Goal: Task Accomplishment & Management: Use online tool/utility

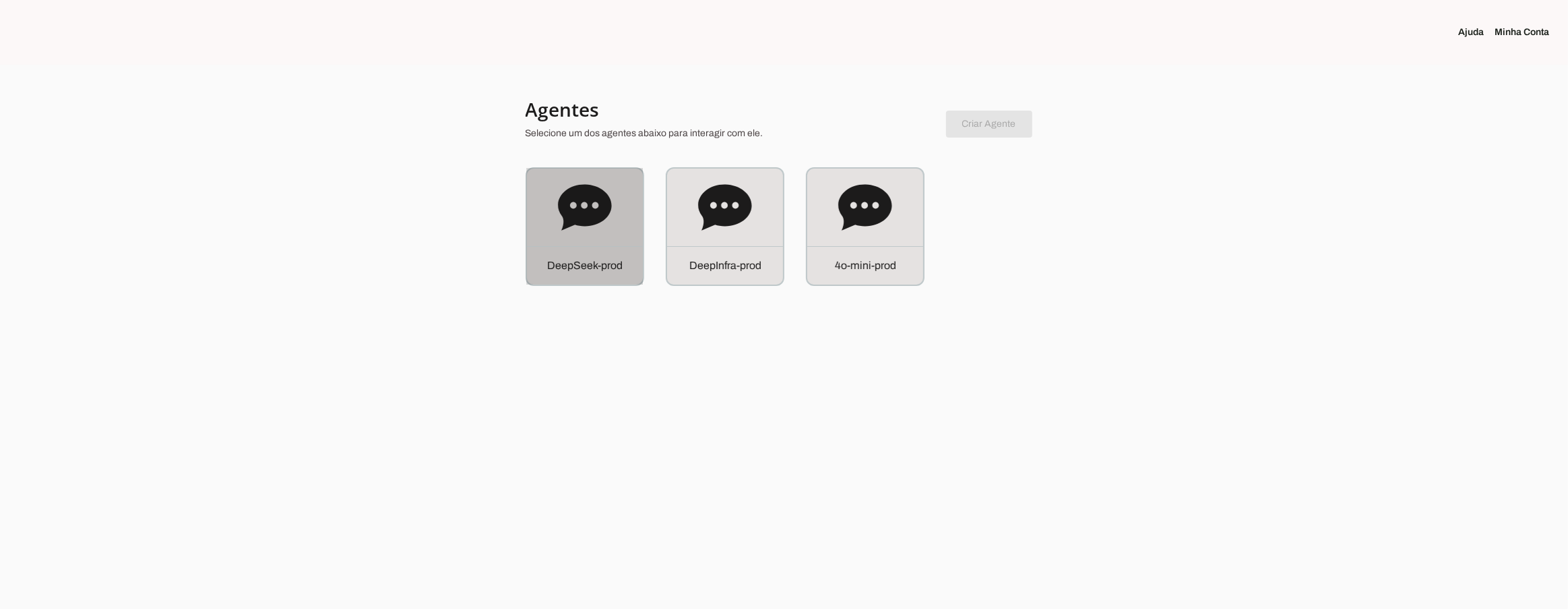
click at [586, 240] on div "D e e p S e e k - p r o d" at bounding box center [584, 227] width 116 height 116
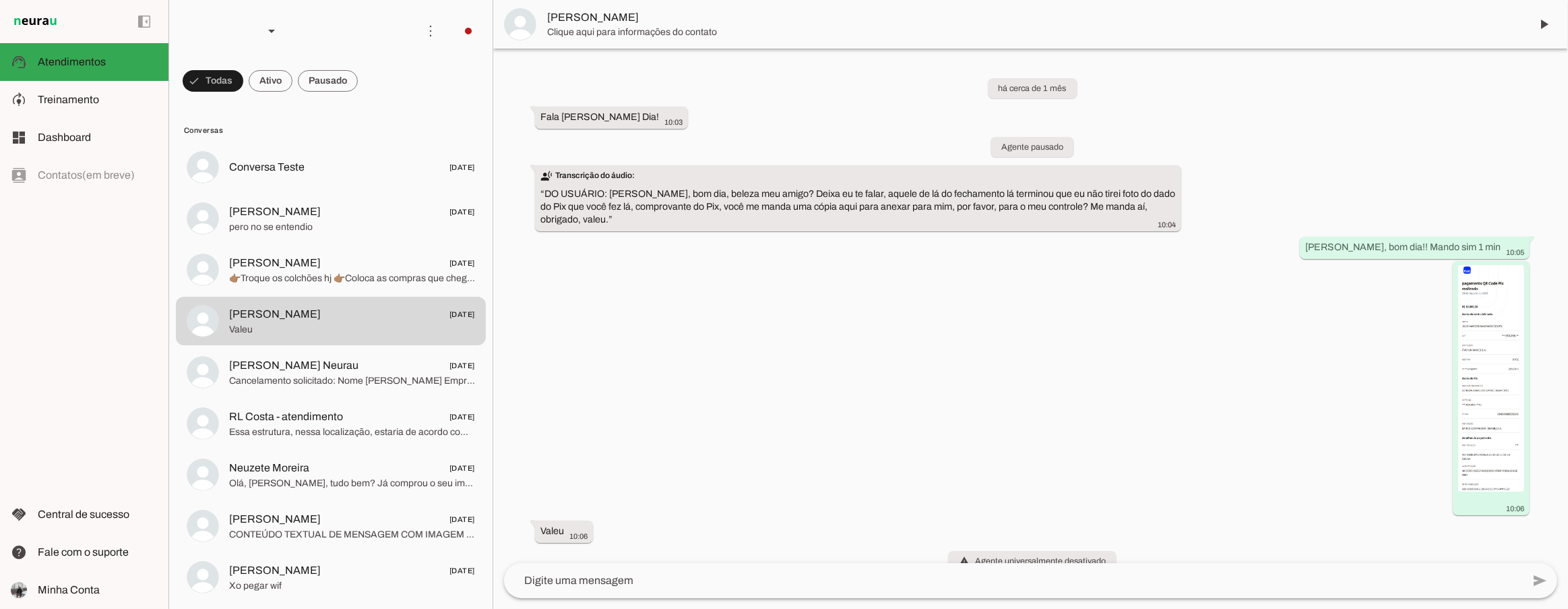
scroll to position [21, 0]
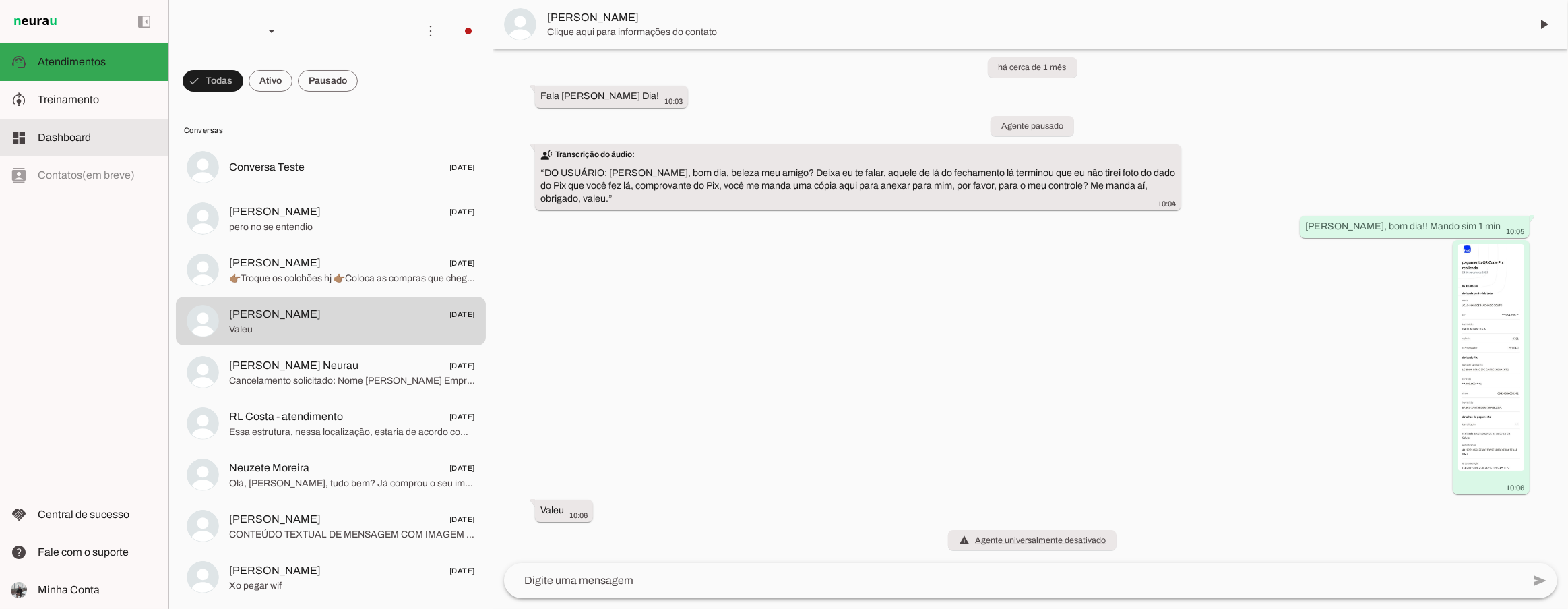
click at [95, 108] on md-item "model_training Treinamento Treinamento" at bounding box center [84, 100] width 169 height 37
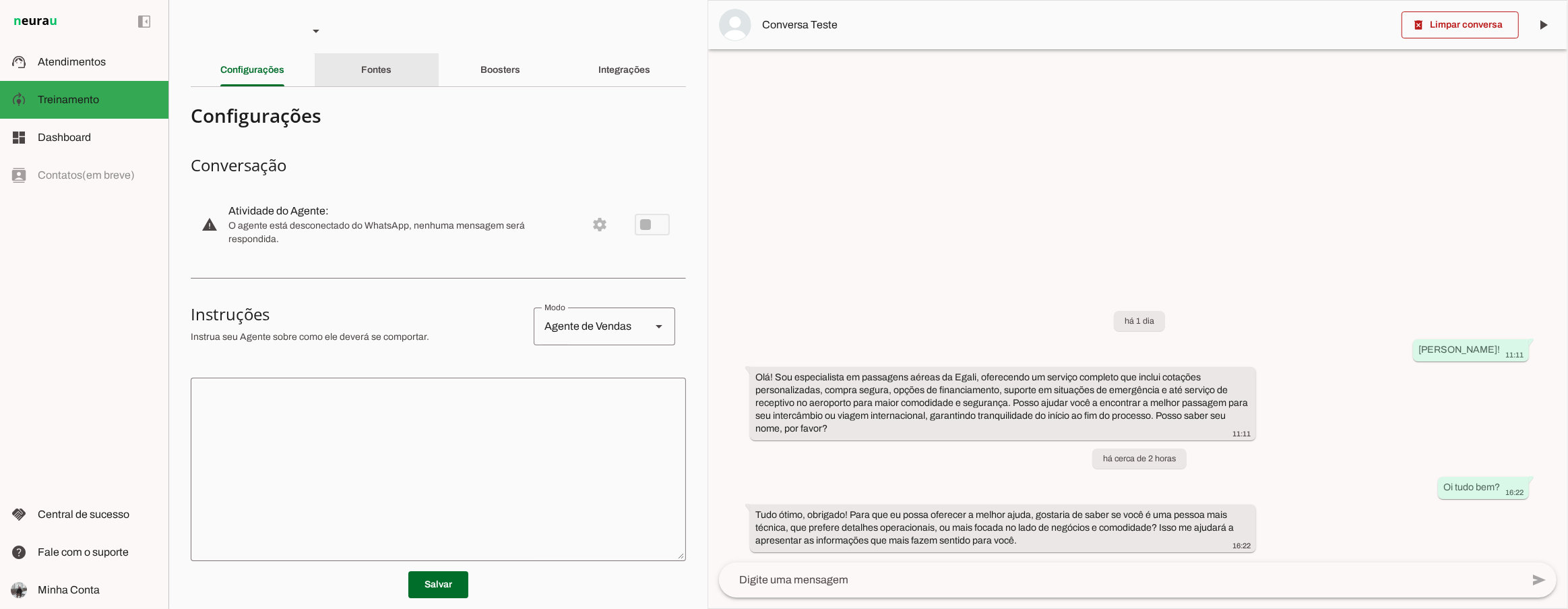
click at [374, 63] on div "Fontes" at bounding box center [376, 70] width 30 height 33
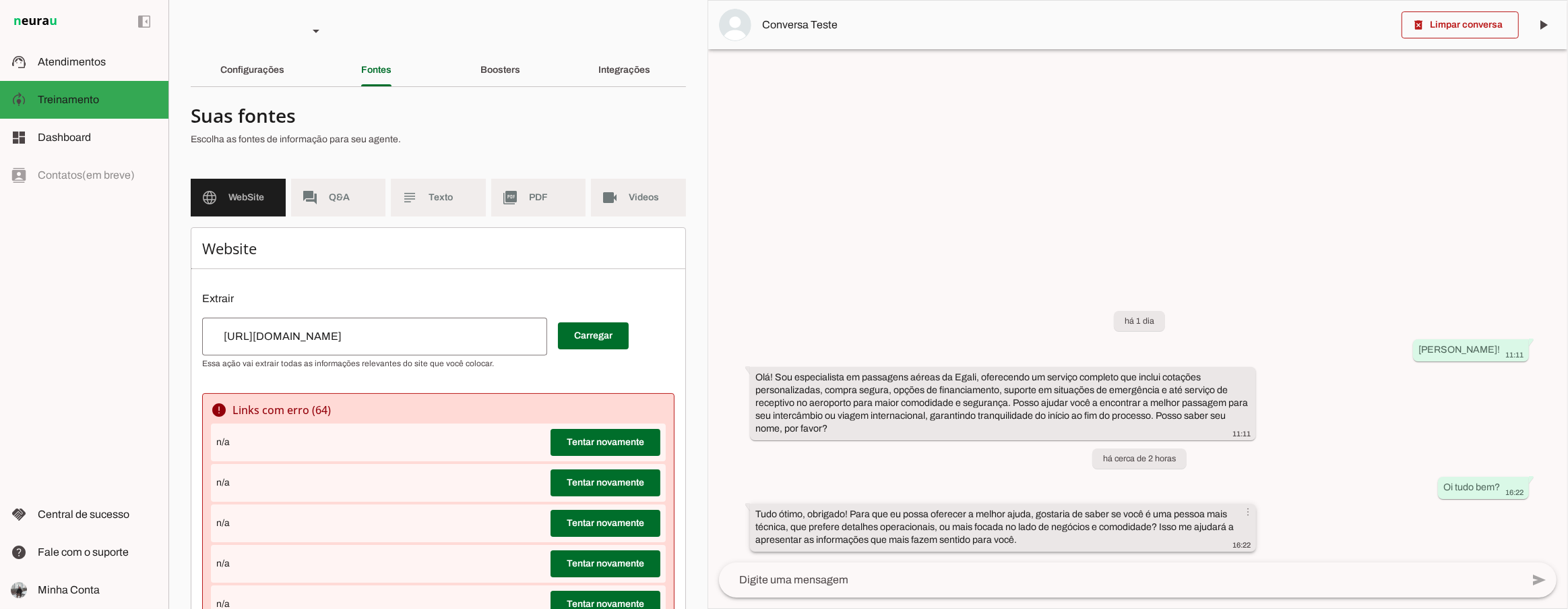
drag, startPoint x: 935, startPoint y: 240, endPoint x: 854, endPoint y: 541, distance: 311.7
click at [930, 256] on div at bounding box center [1138, 304] width 859 height 607
click at [549, 147] on div at bounding box center [433, 128] width 485 height 48
click at [510, 136] on p "Escolha as fontes de informação para seu agente." at bounding box center [433, 139] width 485 height 13
click at [577, 121] on h4 "Suas fontes" at bounding box center [433, 115] width 485 height 24
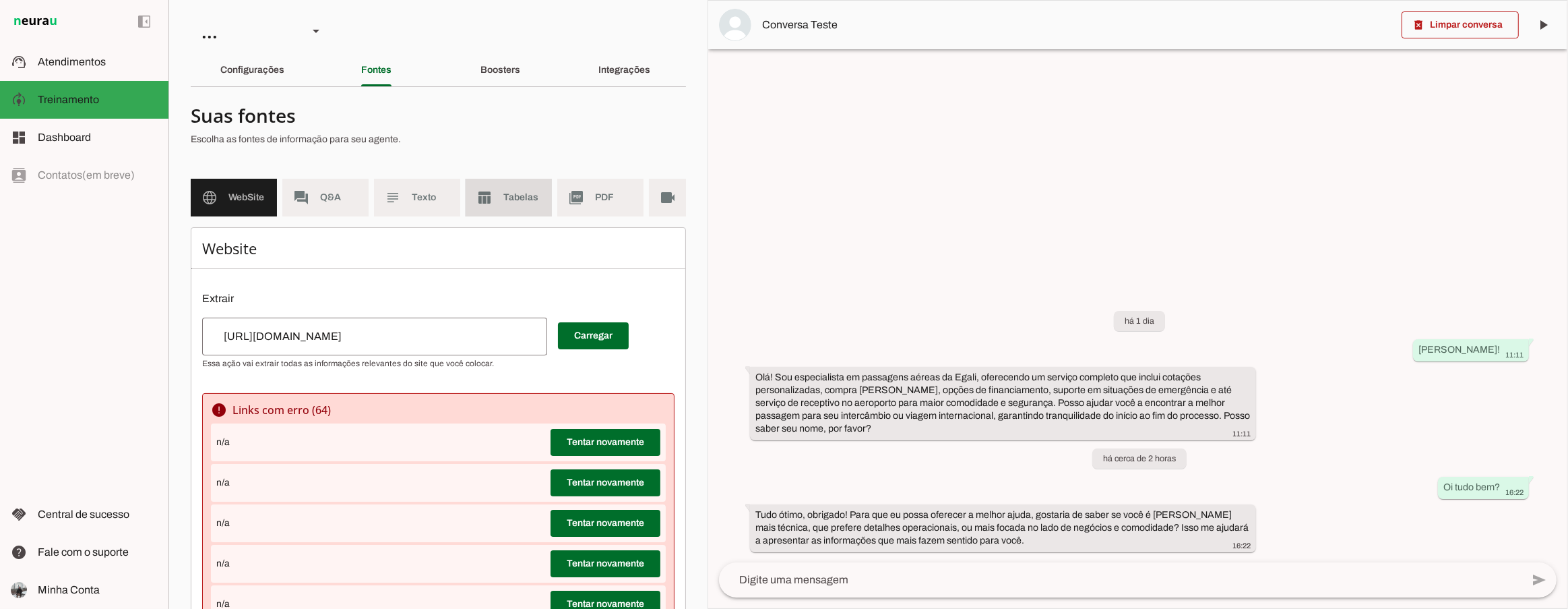
click at [490, 209] on md-item "table_chart Tabelas" at bounding box center [508, 197] width 86 height 37
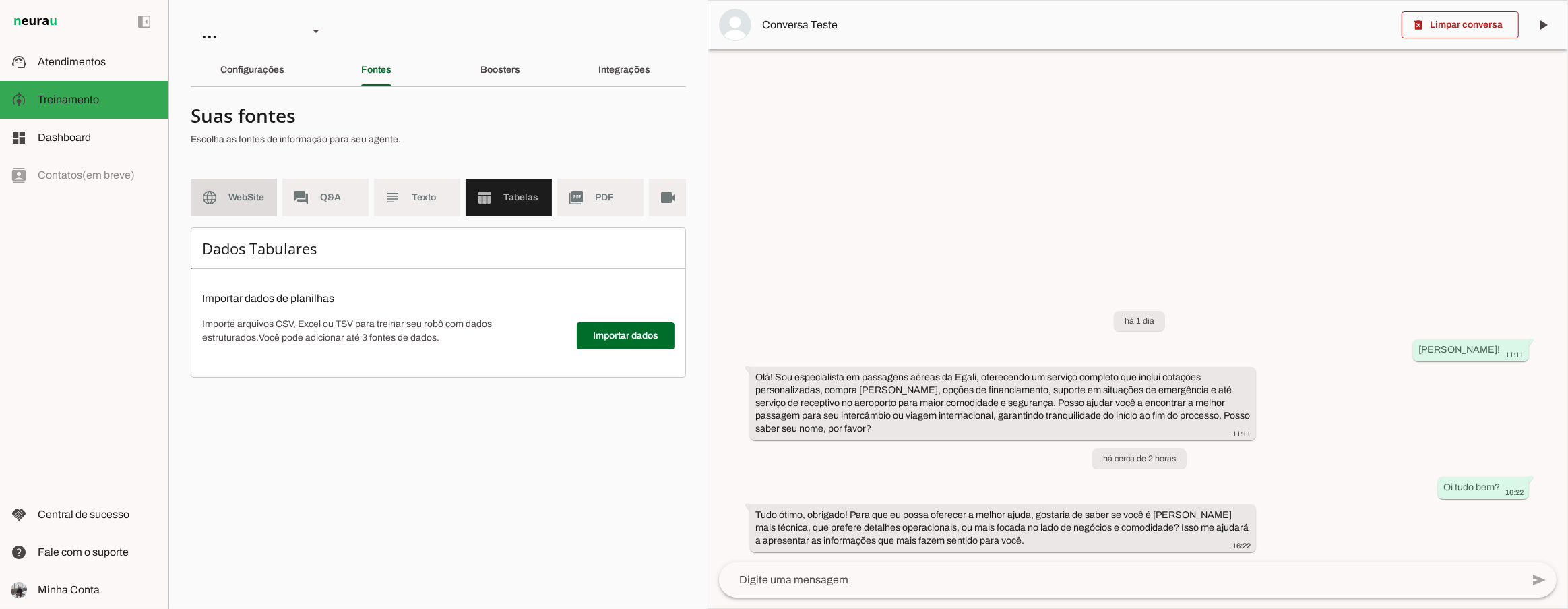
click at [263, 202] on span "WebSite" at bounding box center [247, 197] width 37 height 13
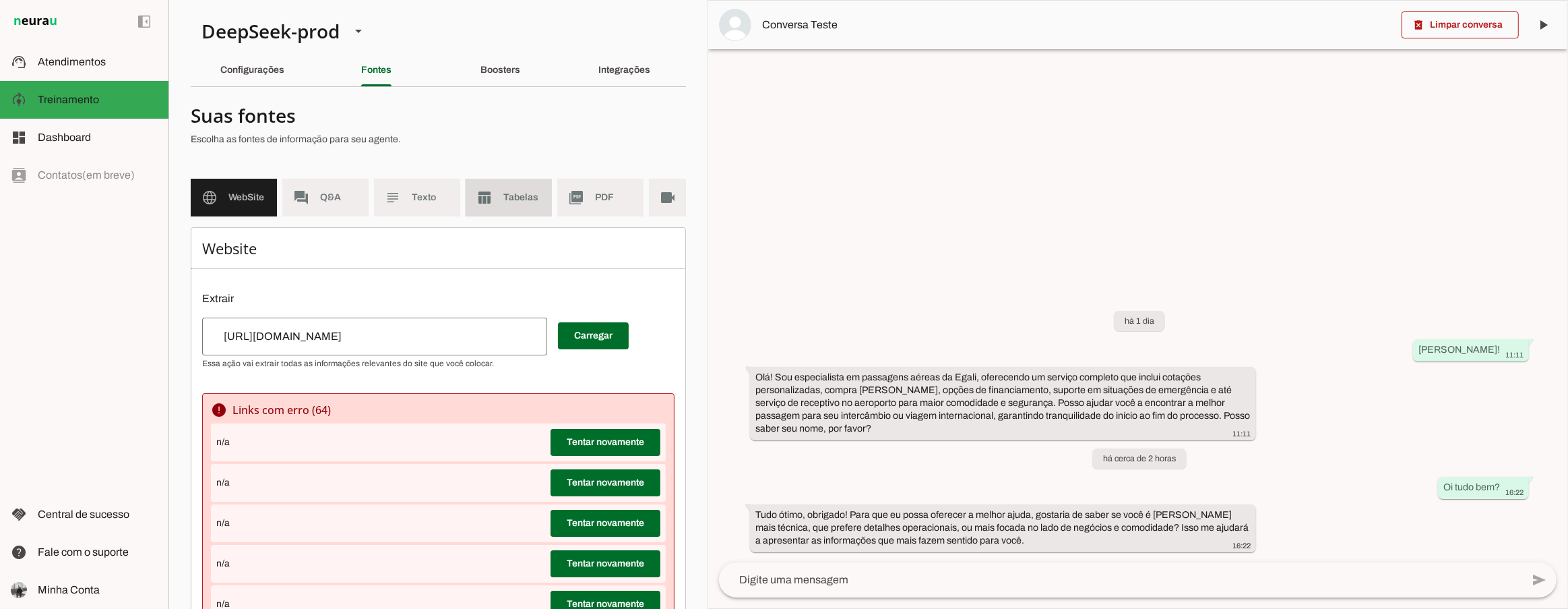
click at [520, 202] on span "Tabelas" at bounding box center [522, 197] width 37 height 13
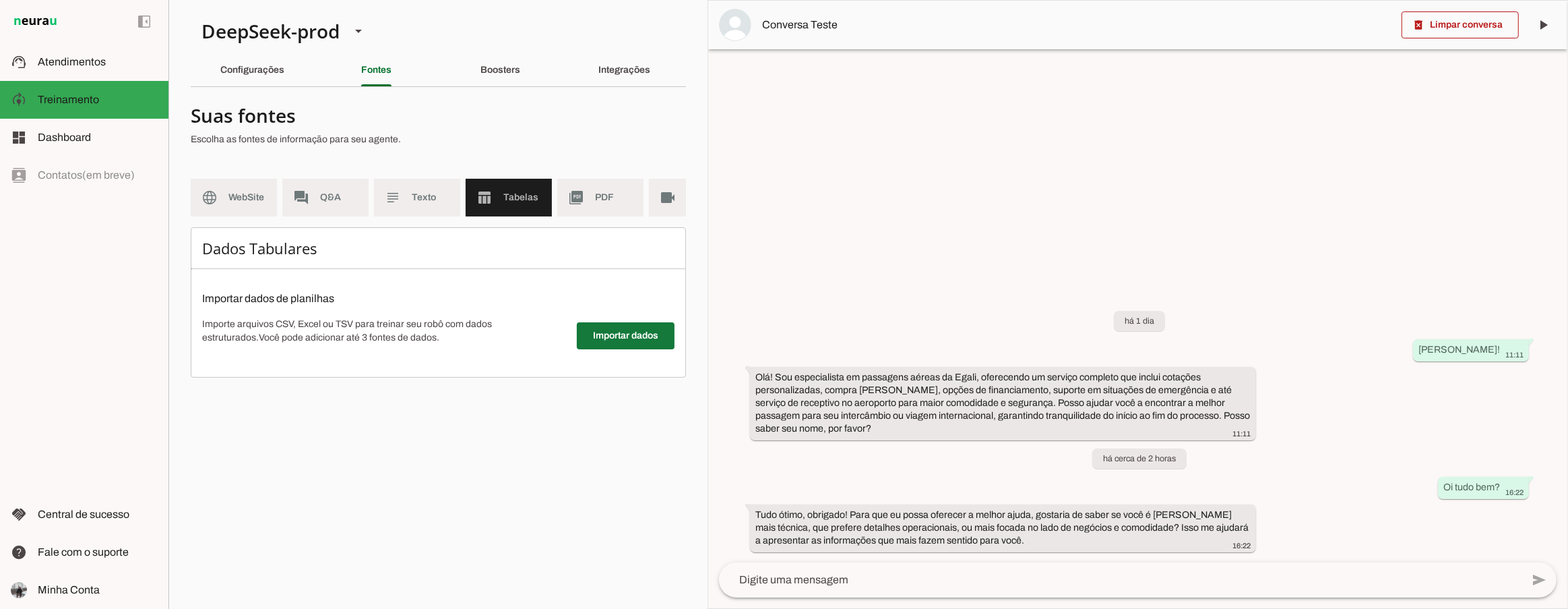
click at [0, 0] on span at bounding box center [0, 0] width 0 height 0
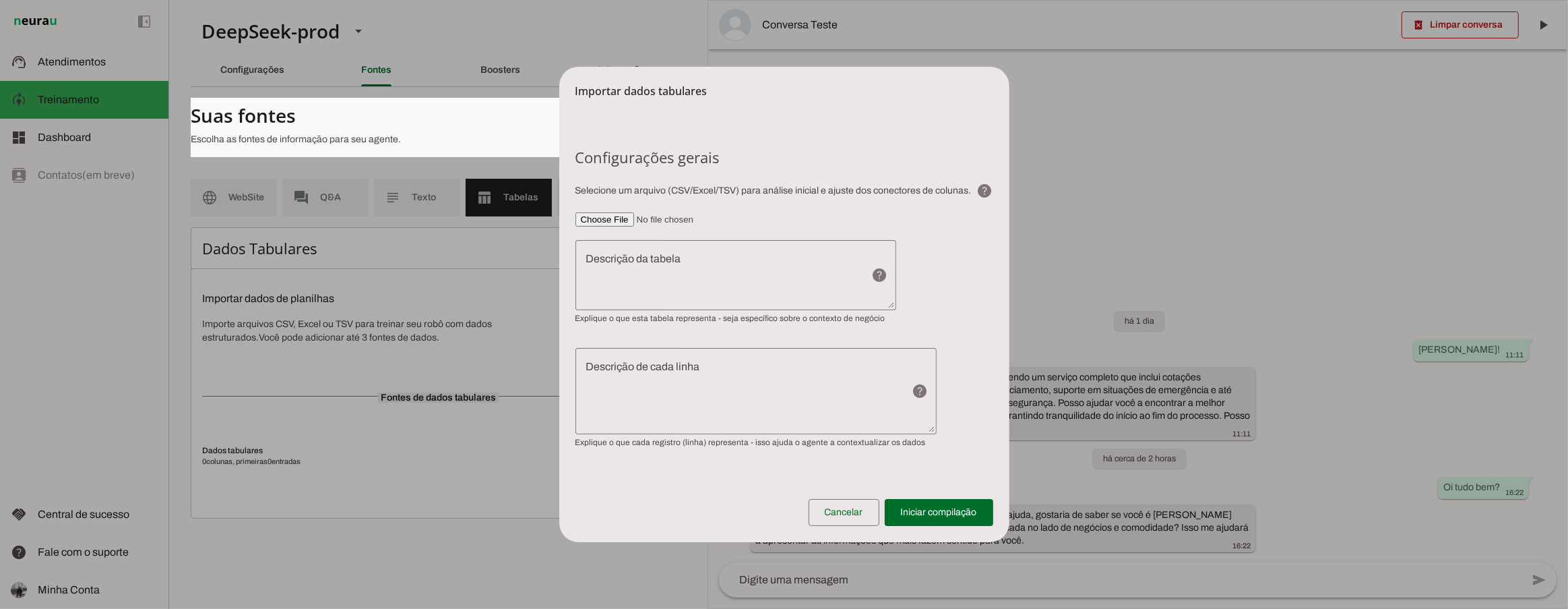
click at [610, 220] on input"] "file" at bounding box center [784, 220] width 418 height 14
click at [816, 153] on h6 "Configurações gerais" at bounding box center [784, 157] width 418 height 19
click at [829, 157] on h6 "Configurações gerais" at bounding box center [784, 157] width 418 height 19
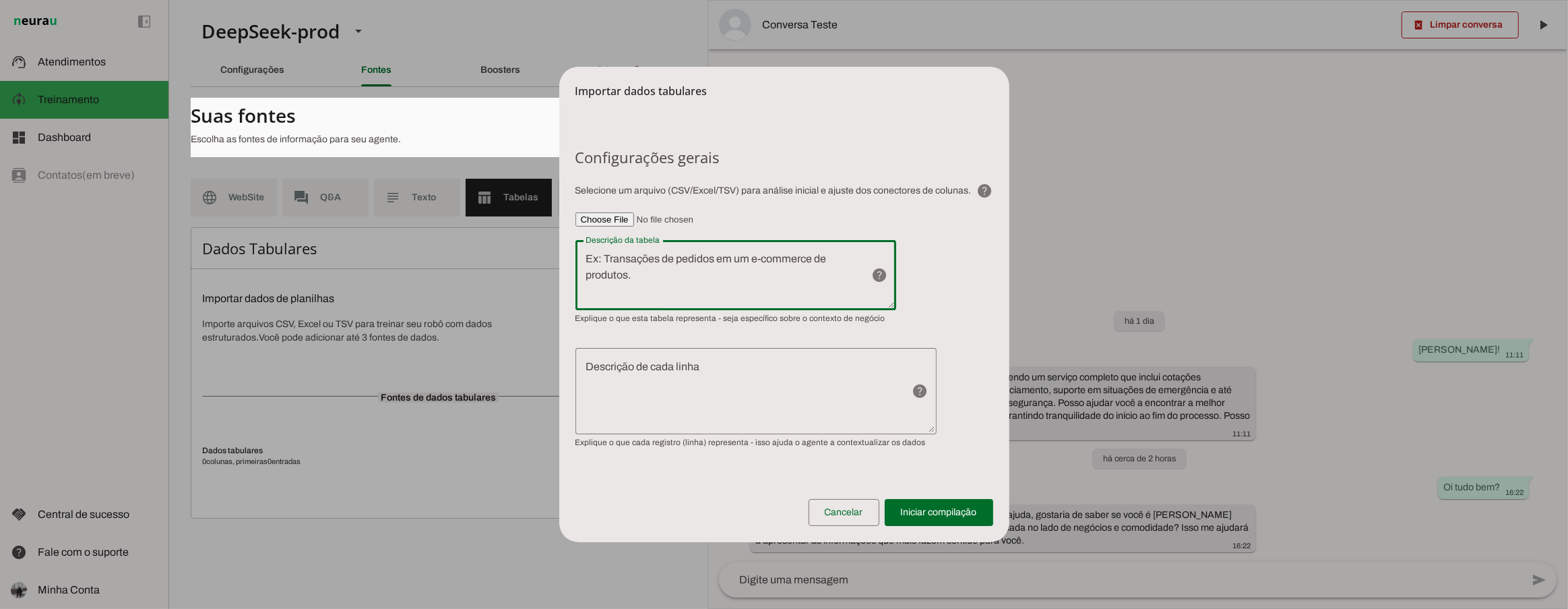
click at [702, 269] on textarea "Descrição da tabela" at bounding box center [718, 275] width 286 height 48
type textarea "[18:13[DATE]] [PERSON_NAME]: [PERSON_NAME]! [18:13[DATE]] [PERSON_NAME]: si dil…"
